Goal: Information Seeking & Learning: Learn about a topic

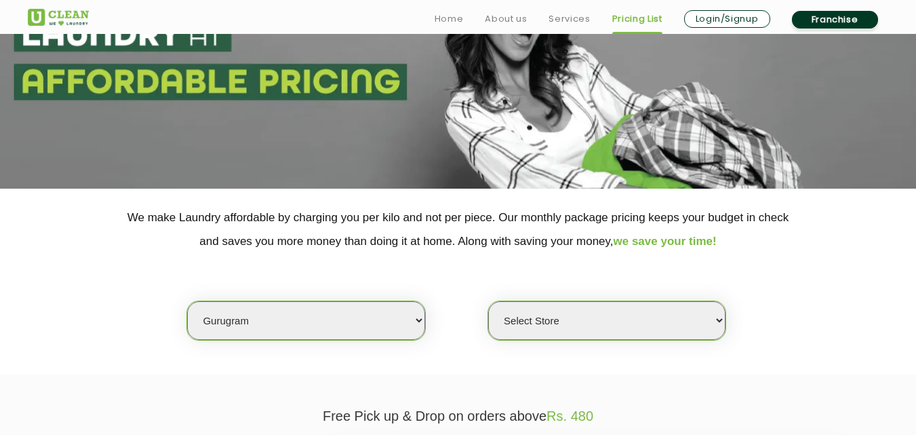
scroll to position [136, 0]
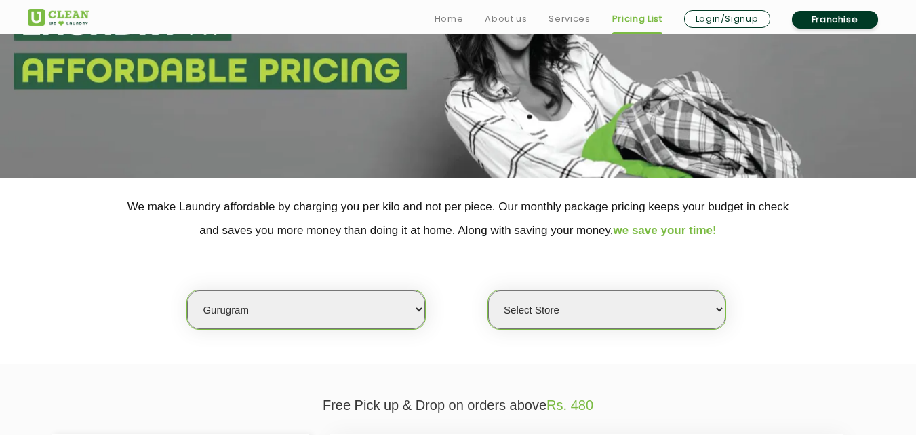
click at [296, 294] on select "Select city [GEOGRAPHIC_DATA] [GEOGRAPHIC_DATA] [GEOGRAPHIC_DATA] [GEOGRAPHIC_D…" at bounding box center [305, 309] width 237 height 39
select select "68"
click at [187, 290] on select "Select city [GEOGRAPHIC_DATA] [GEOGRAPHIC_DATA] [GEOGRAPHIC_DATA] [GEOGRAPHIC_D…" at bounding box center [305, 309] width 237 height 39
select select "0"
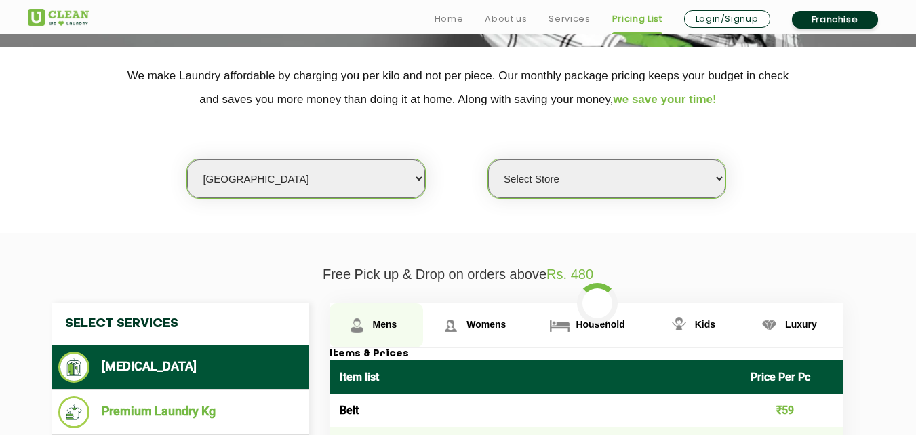
scroll to position [276, 0]
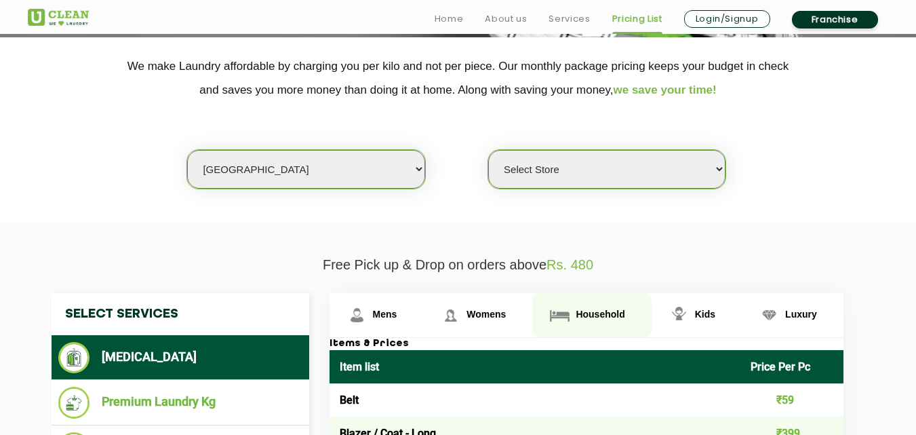
click at [398, 313] on span "Household" at bounding box center [385, 314] width 24 height 11
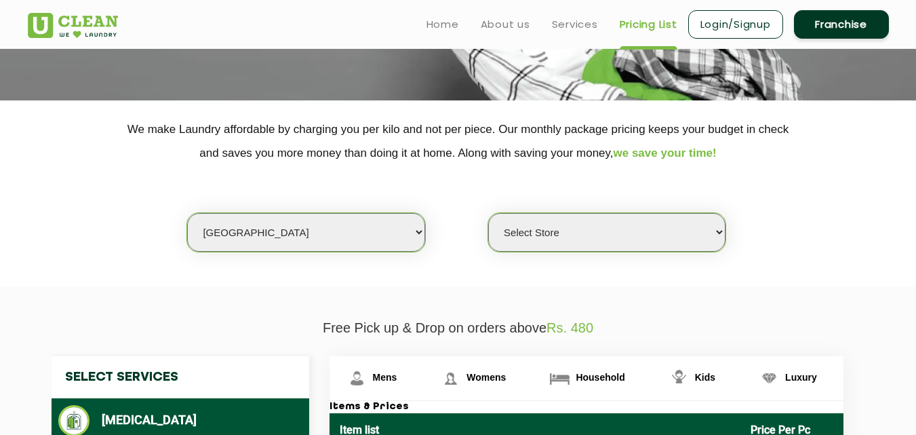
scroll to position [168, 0]
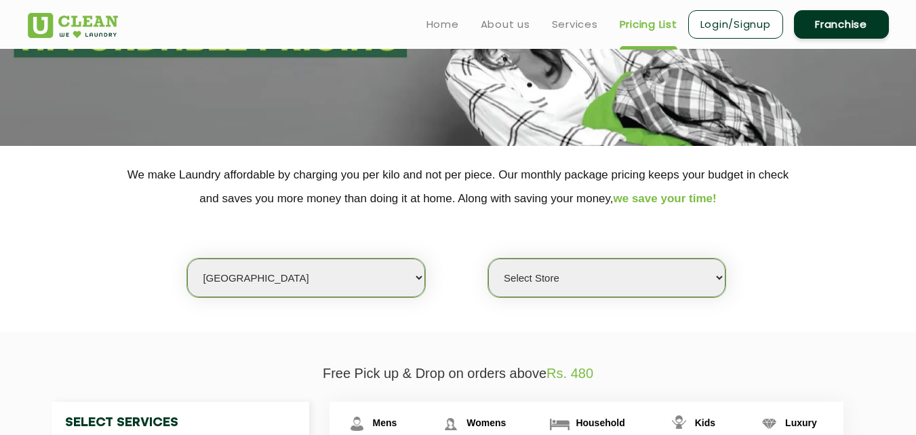
click at [255, 273] on select "Select city [GEOGRAPHIC_DATA] [GEOGRAPHIC_DATA] [GEOGRAPHIC_DATA] [GEOGRAPHIC_D…" at bounding box center [305, 277] width 237 height 39
select select "8"
click at [187, 258] on select "Select city [GEOGRAPHIC_DATA] [GEOGRAPHIC_DATA] [GEOGRAPHIC_DATA] [GEOGRAPHIC_D…" at bounding box center [305, 277] width 237 height 39
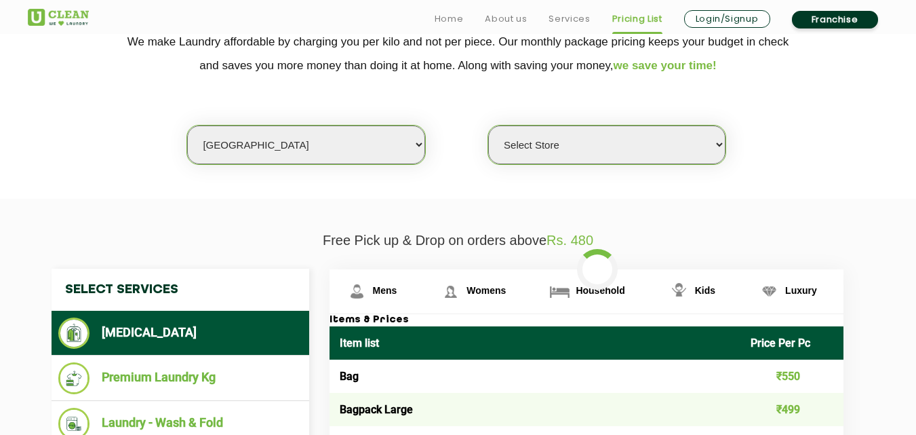
scroll to position [312, 0]
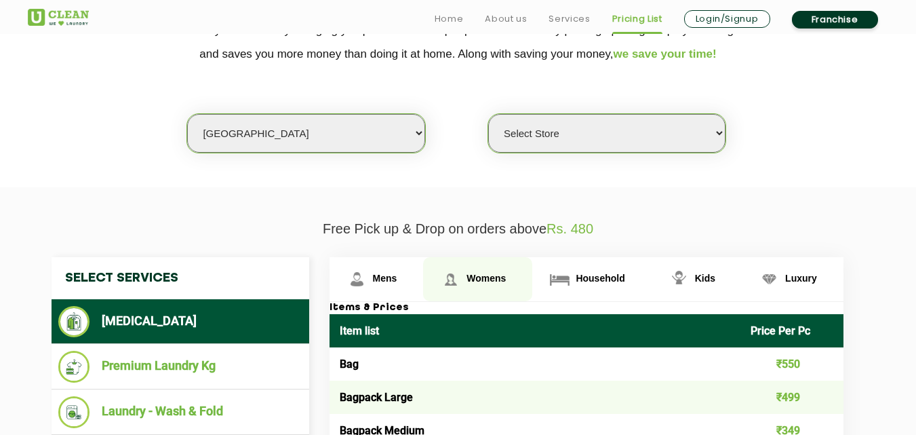
select select "0"
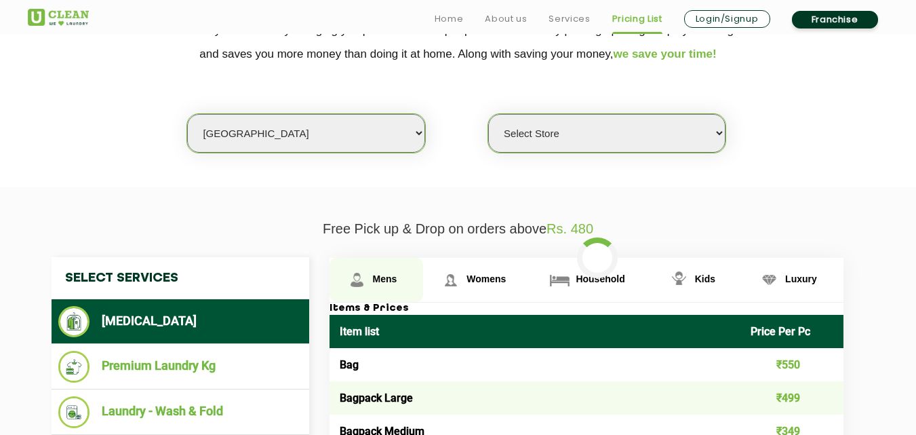
click at [391, 275] on span "Mens" at bounding box center [385, 278] width 24 height 11
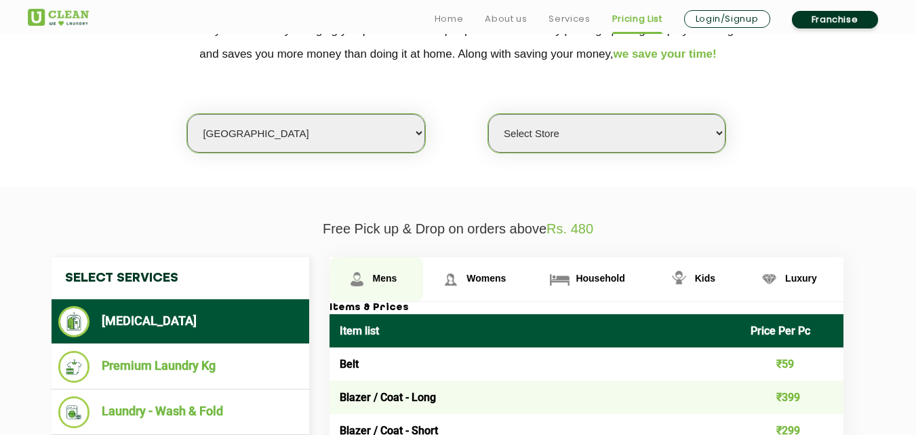
click at [386, 281] on span "Mens" at bounding box center [385, 278] width 24 height 11
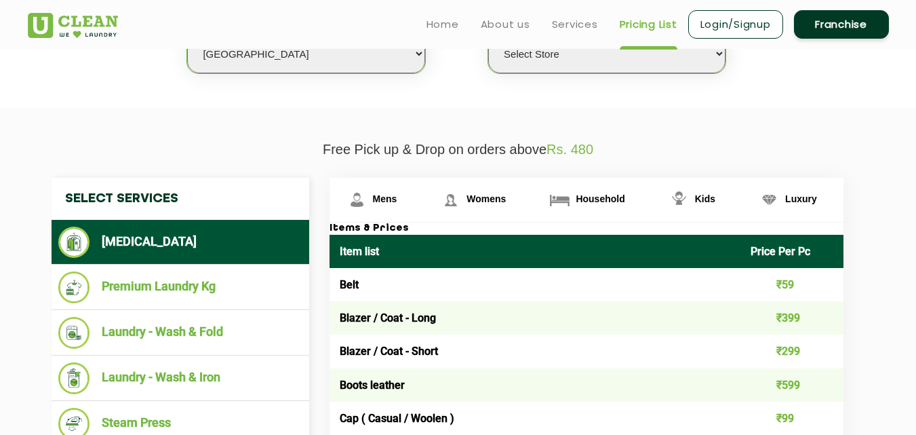
scroll to position [353, 0]
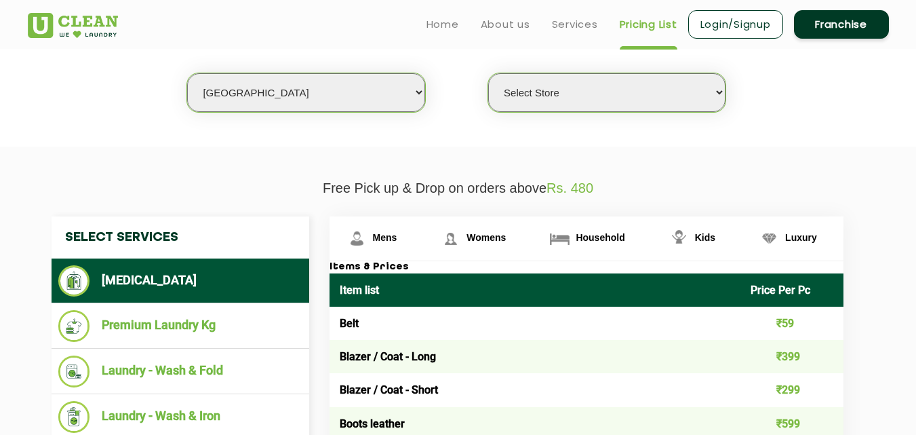
click at [249, 85] on select "Select city [GEOGRAPHIC_DATA] [GEOGRAPHIC_DATA] [GEOGRAPHIC_DATA] [GEOGRAPHIC_D…" at bounding box center [305, 92] width 237 height 39
select select "70"
click at [187, 73] on select "Select city [GEOGRAPHIC_DATA] [GEOGRAPHIC_DATA] [GEOGRAPHIC_DATA] [GEOGRAPHIC_D…" at bounding box center [305, 92] width 237 height 39
select select "0"
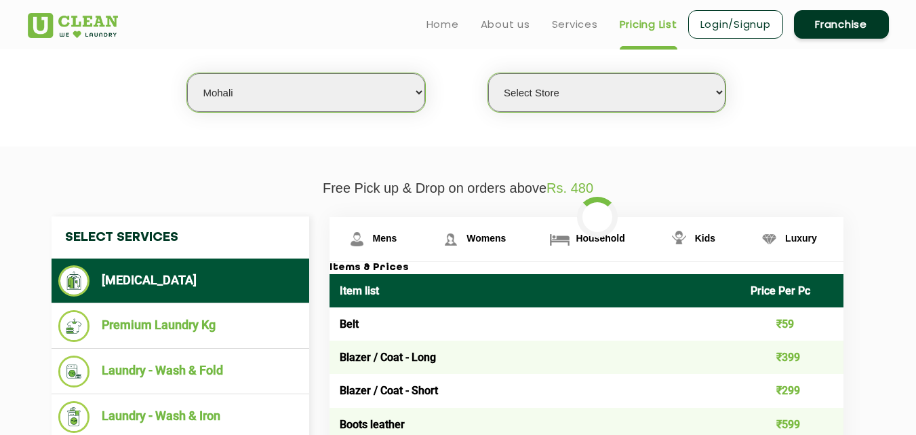
click at [188, 364] on li "Laundry - Wash & Fold" at bounding box center [180, 371] width 244 height 32
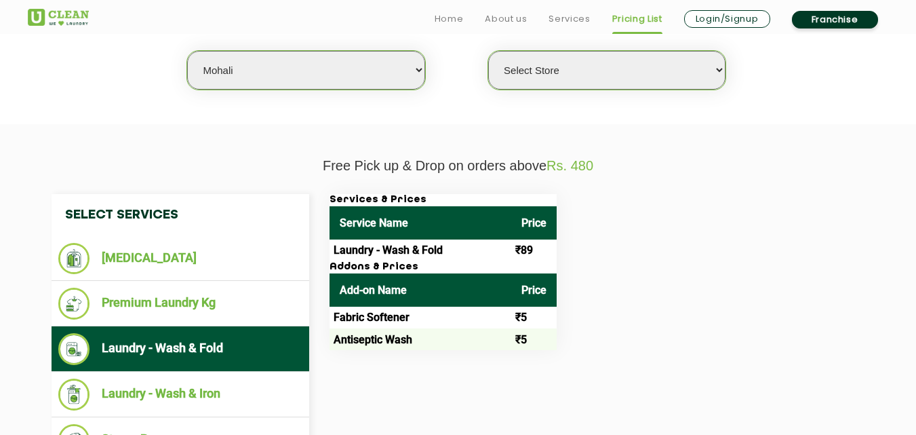
scroll to position [434, 0]
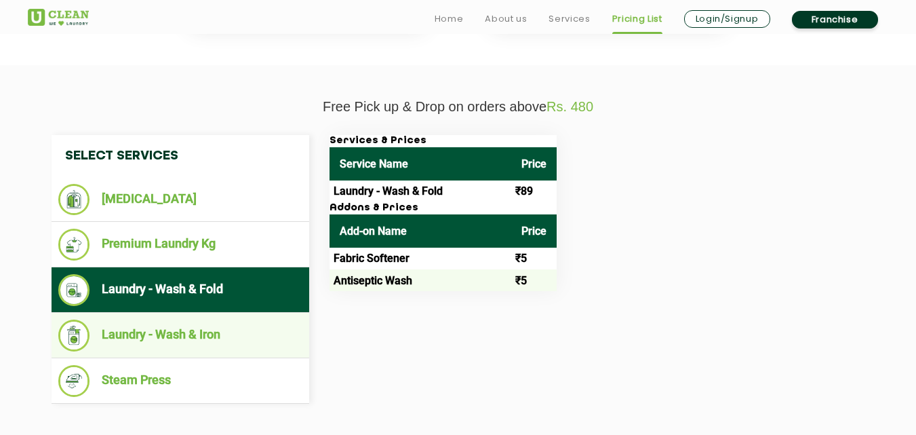
click at [216, 339] on li "Laundry - Wash & Iron" at bounding box center [180, 336] width 244 height 32
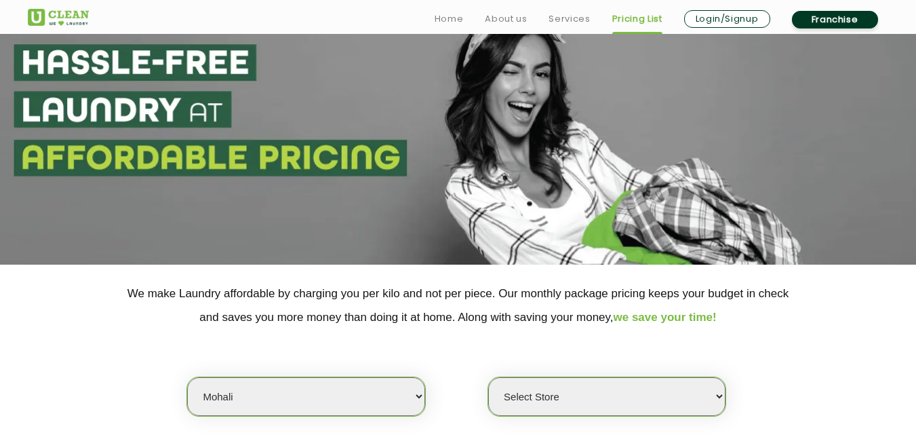
scroll to position [59, 0]
